Goal: Task Accomplishment & Management: Manage account settings

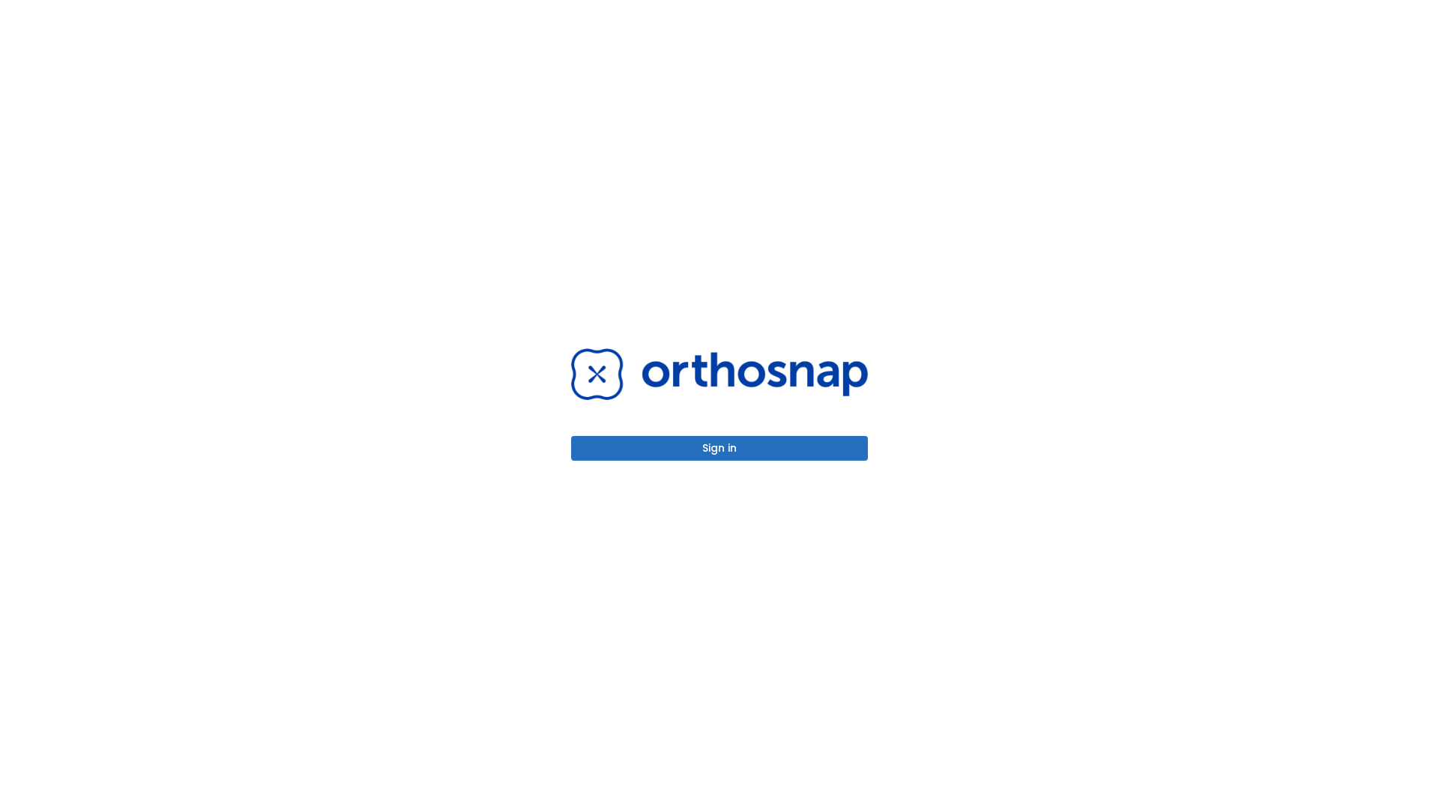
click at [720, 448] on button "Sign in" at bounding box center [719, 448] width 297 height 25
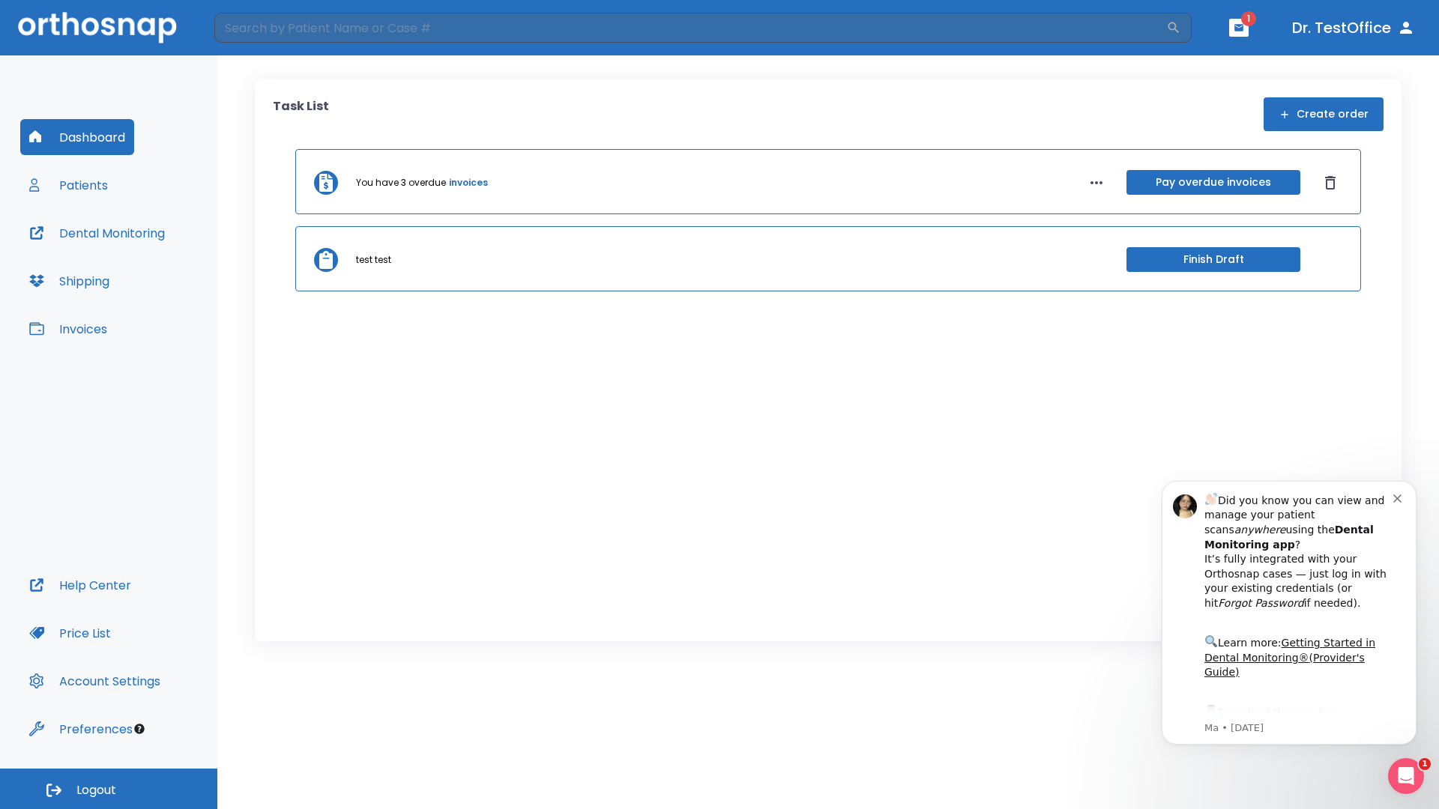
click at [109, 789] on span "Logout" at bounding box center [96, 790] width 40 height 16
